Goal: Information Seeking & Learning: Learn about a topic

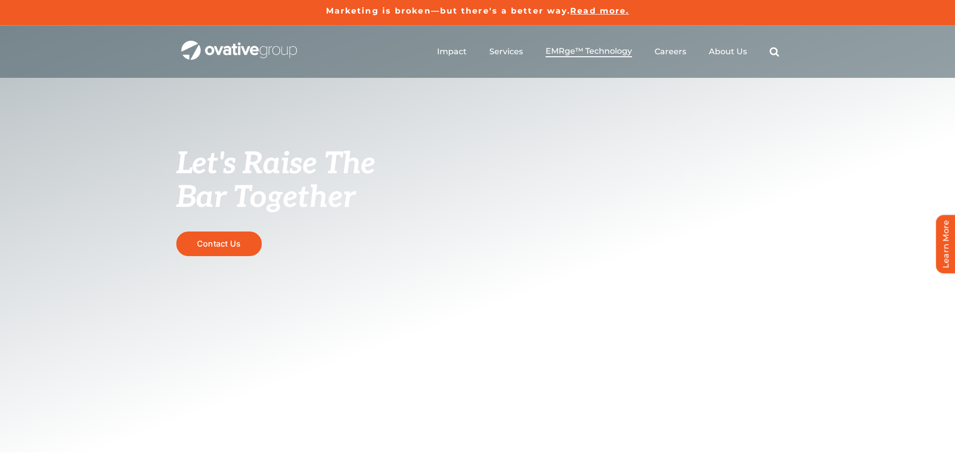
click at [591, 47] on span "EMRge™ Technology" at bounding box center [589, 51] width 86 height 10
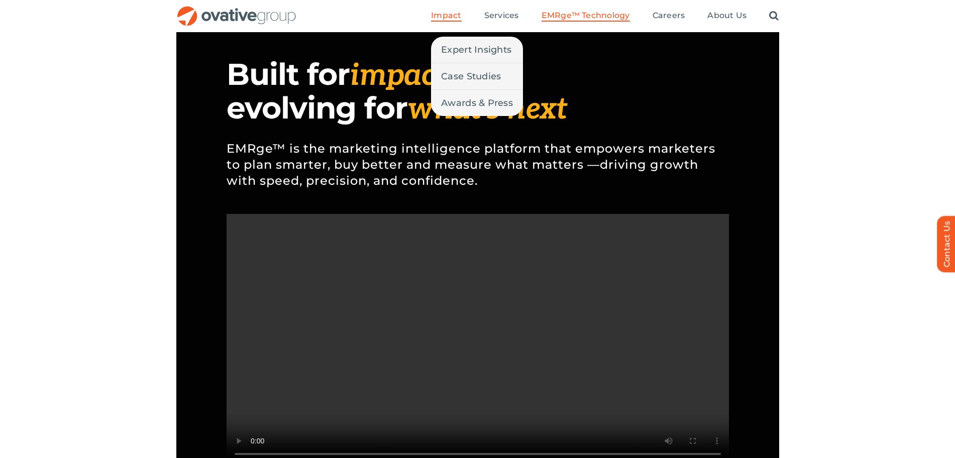
scroll to position [607, 0]
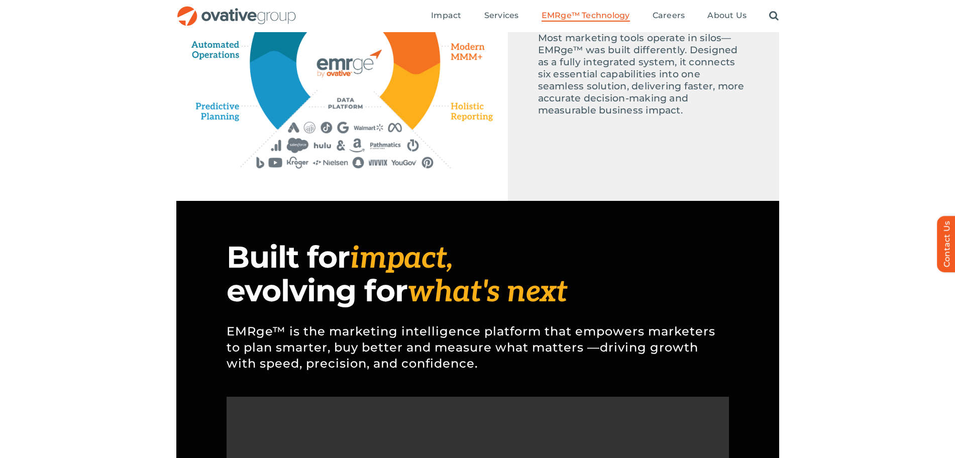
click at [294, 14] on img "OG_Full_horizontal_RGB" at bounding box center [236, 16] width 121 height 21
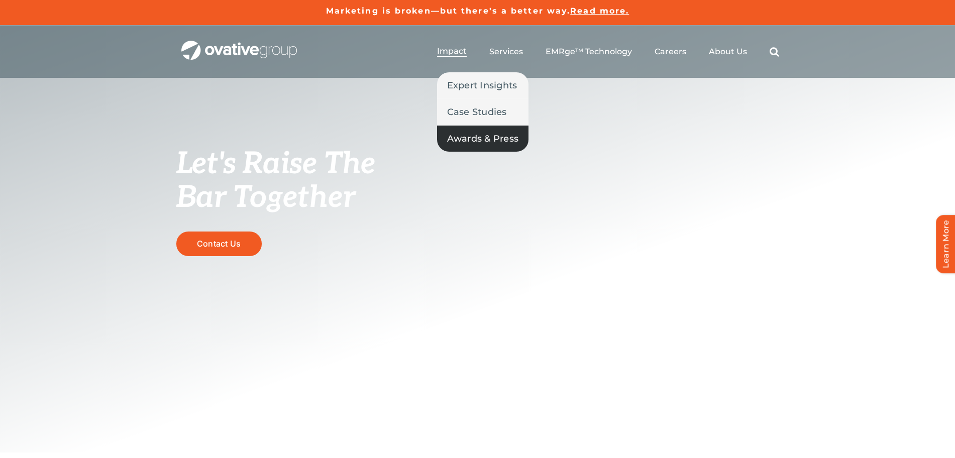
click at [468, 133] on span "Awards & Press" at bounding box center [483, 139] width 72 height 14
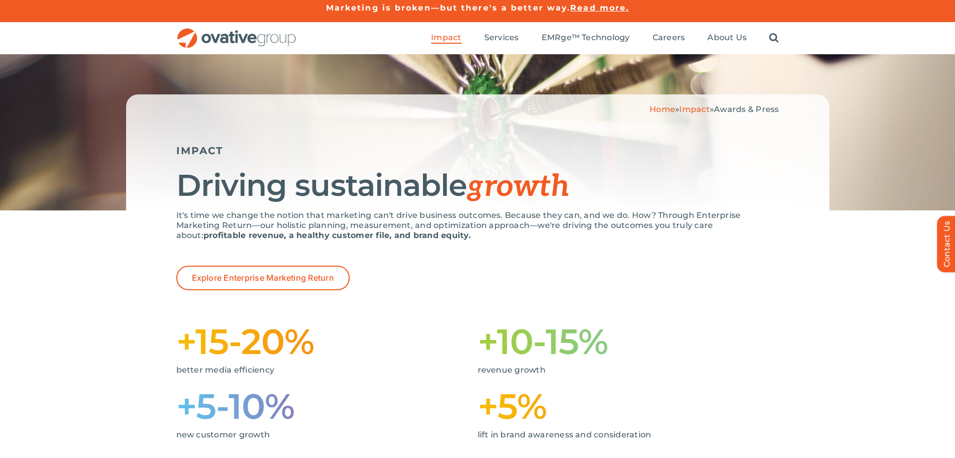
scroll to position [16, 0]
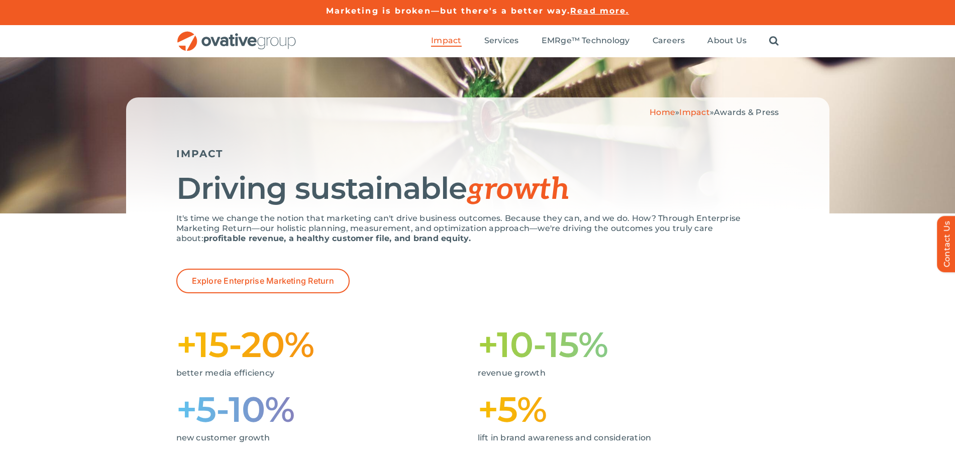
click at [251, 39] on img "OG_Full_horizontal_RGB" at bounding box center [236, 41] width 121 height 21
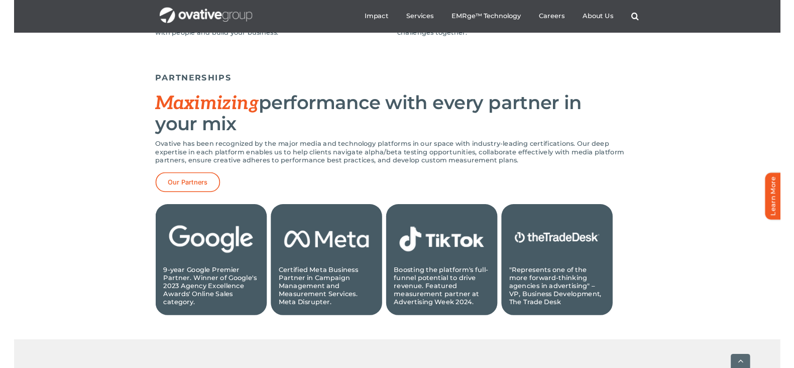
scroll to position [942, 0]
